Goal: Information Seeking & Learning: Learn about a topic

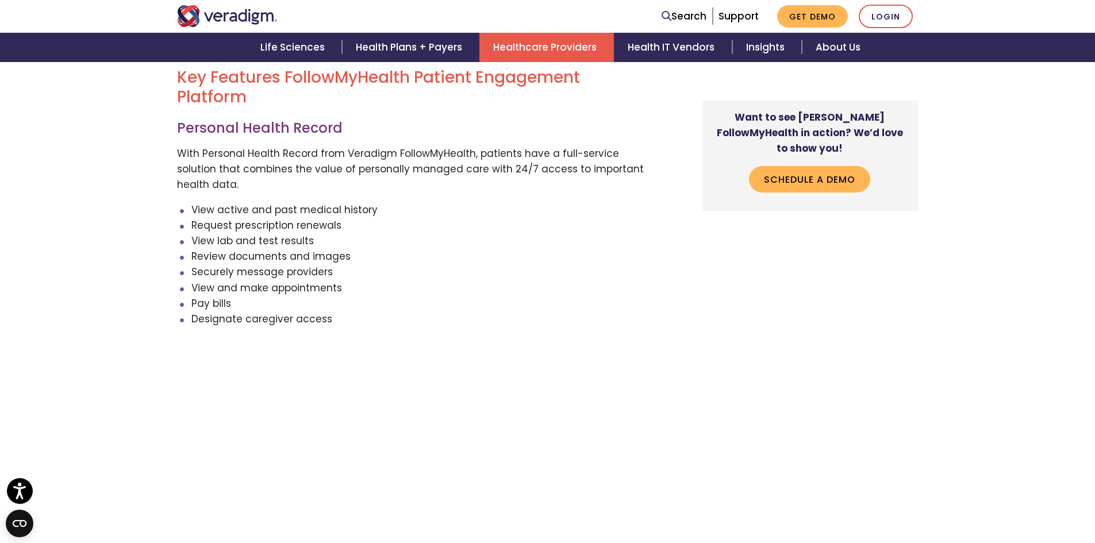
scroll to position [1494, 0]
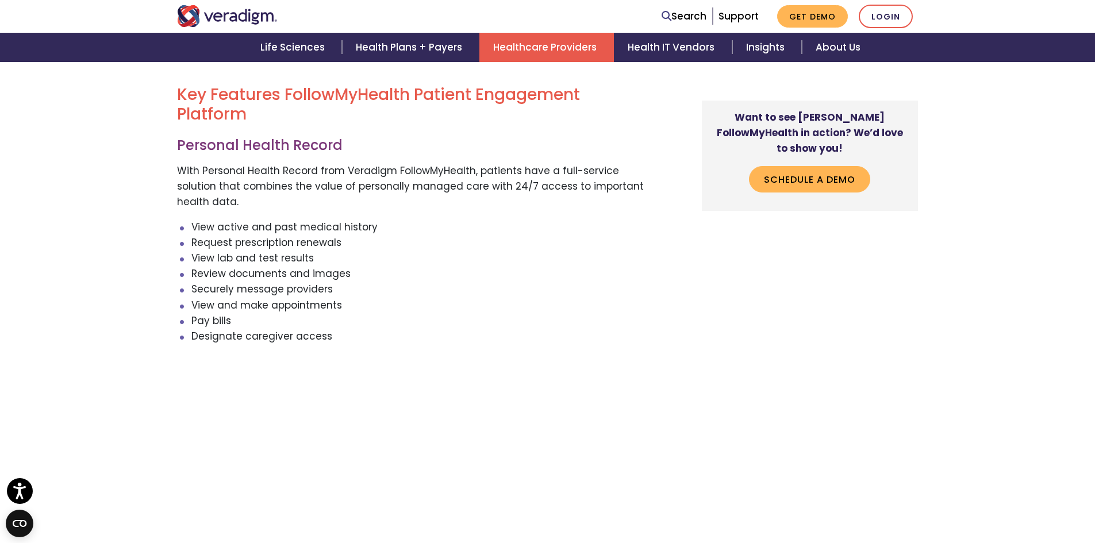
drag, startPoint x: 193, startPoint y: 226, endPoint x: 361, endPoint y: 339, distance: 203.4
click at [361, 339] on ul "View active and past medical history Request prescription renewals View lab and…" at bounding box center [412, 282] width 470 height 125
click at [220, 113] on h2 "Key Features FollowMyHealth Patient Engagement Platform" at bounding box center [412, 104] width 470 height 39
drag, startPoint x: 175, startPoint y: 145, endPoint x: 343, endPoint y: 344, distance: 260.2
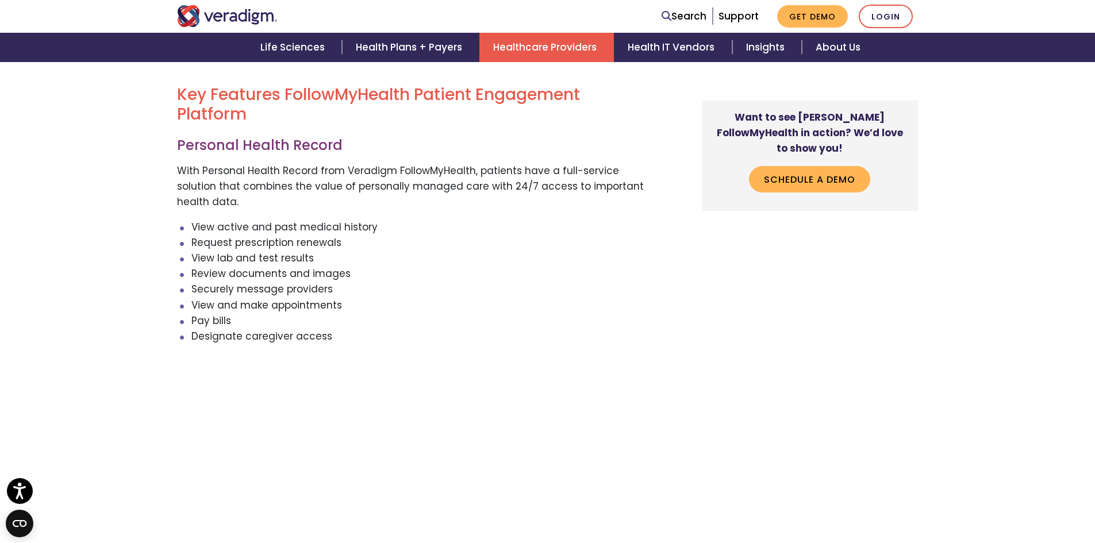
copy div "Personal Health Record With Personal Health Record from Veradigm FollowMyHealth…"
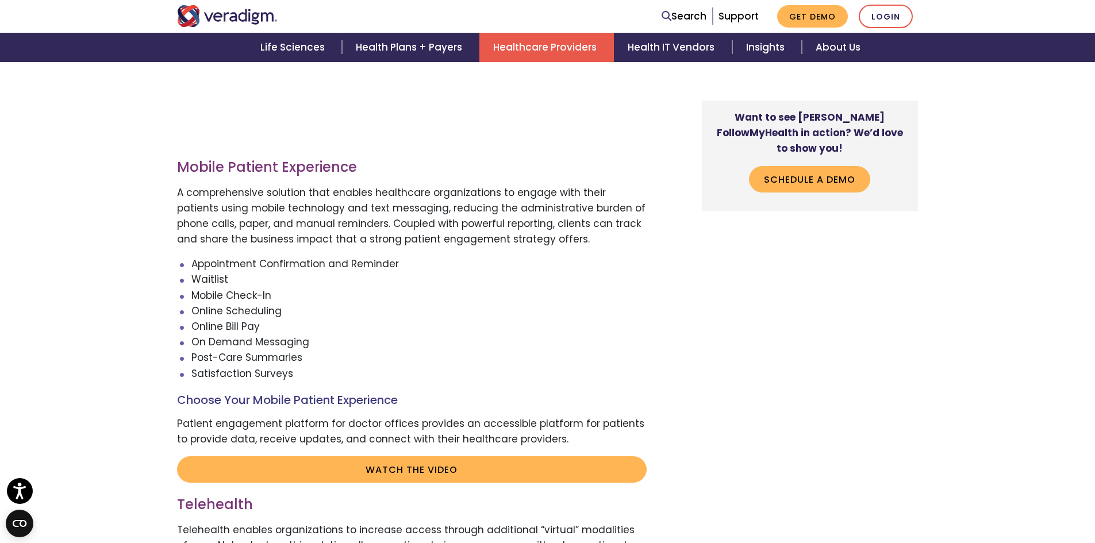
scroll to position [2011, 0]
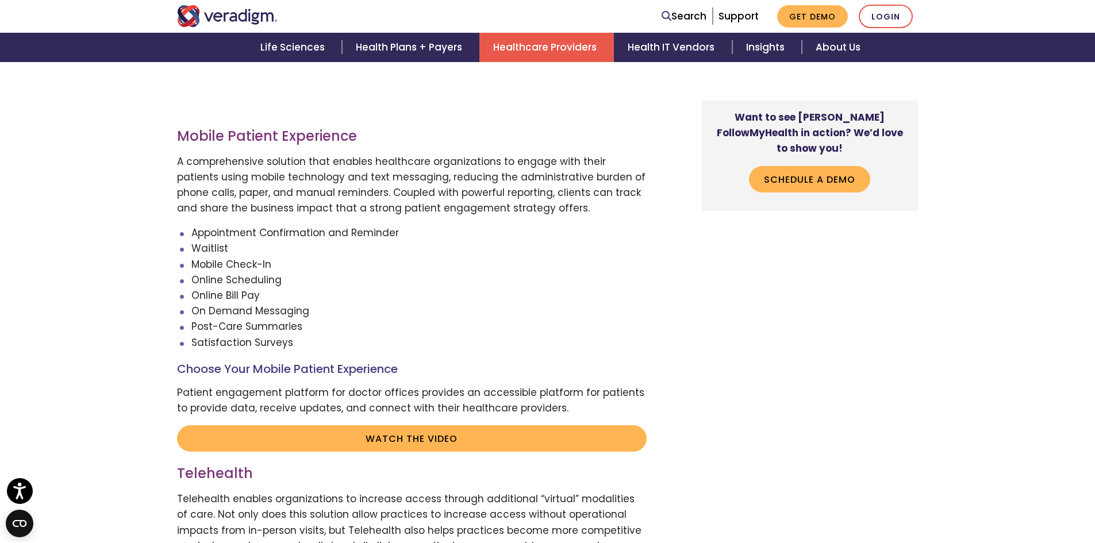
drag, startPoint x: 195, startPoint y: 151, endPoint x: 313, endPoint y: 348, distance: 230.1
click at [313, 348] on div "A cloud-based approach, the FollowMyHealth Patient Engagement Platform is a mob…" at bounding box center [421, 141] width 506 height 3340
copy div "Mobile Patient Experience A comprehensive solution that enables healthcare orga…"
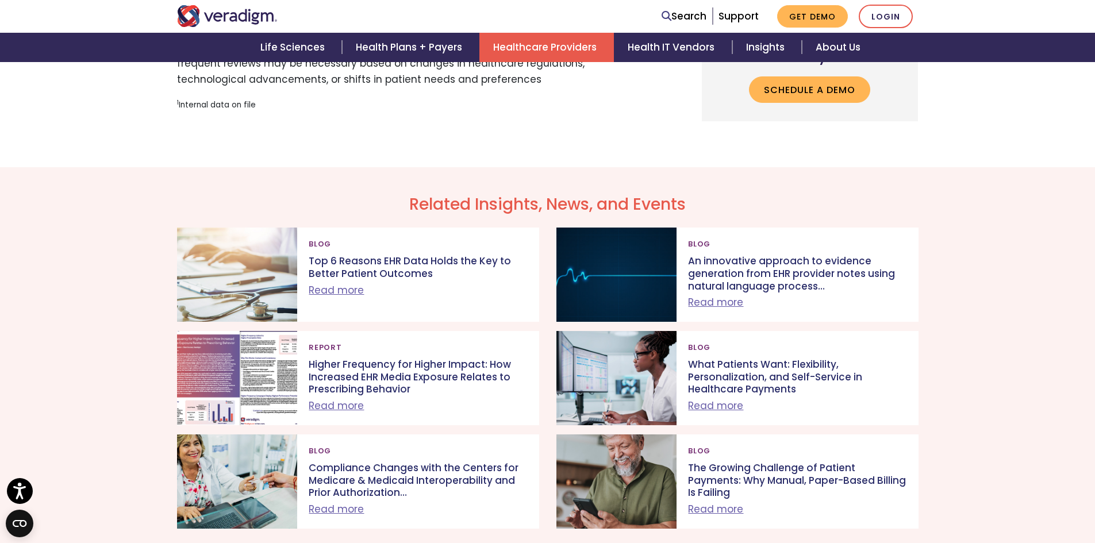
scroll to position [3850, 0]
